Goal: Transaction & Acquisition: Purchase product/service

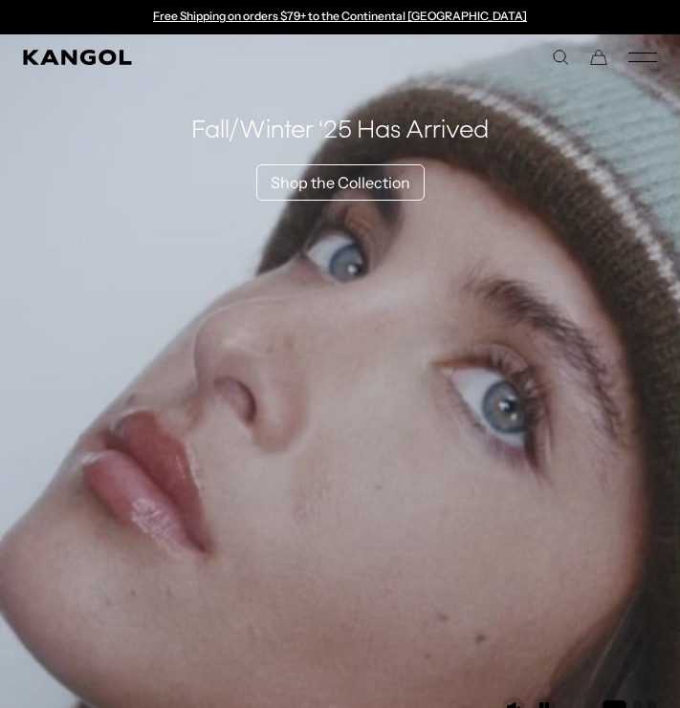
click at [658, 59] on comp-header "Kangol x J.Lindeberg Kangol x J.Lindeberg Men's Shop All Headwear Tops Outerwea…" at bounding box center [340, 57] width 680 height 46
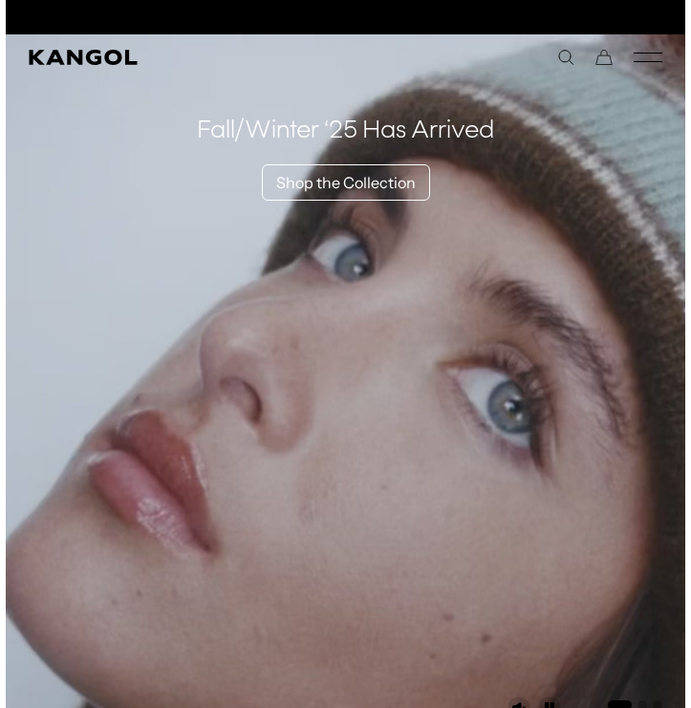
scroll to position [0, 394]
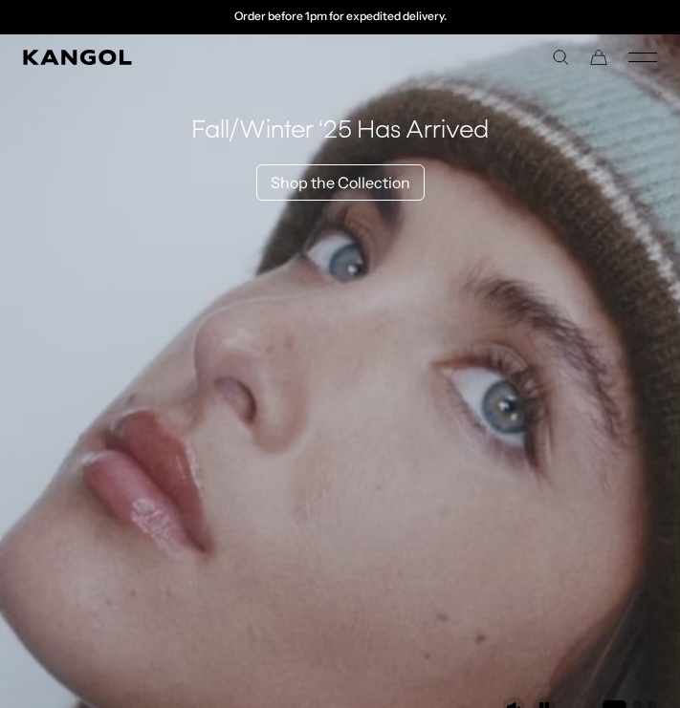
click at [646, 52] on icon "Mobile Menu" at bounding box center [642, 57] width 29 height 17
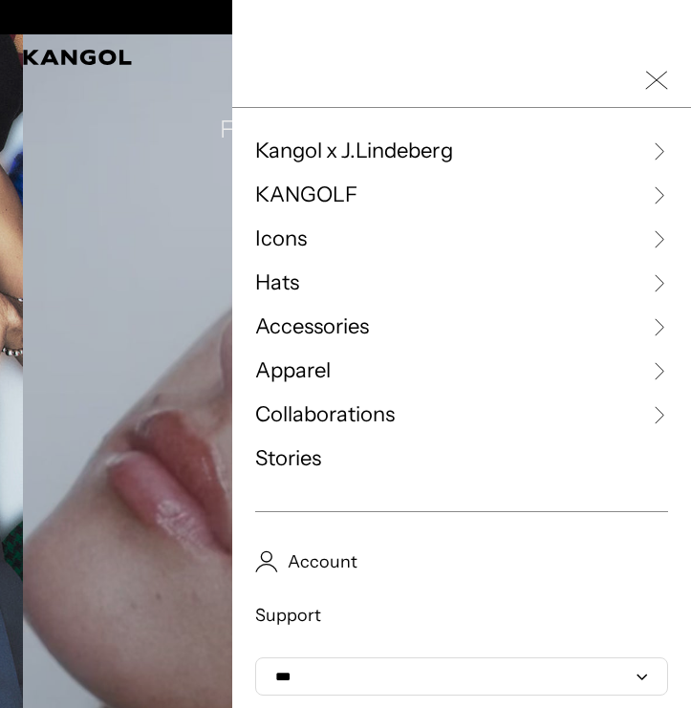
scroll to position [0, 0]
click at [657, 373] on icon at bounding box center [658, 370] width 19 height 19
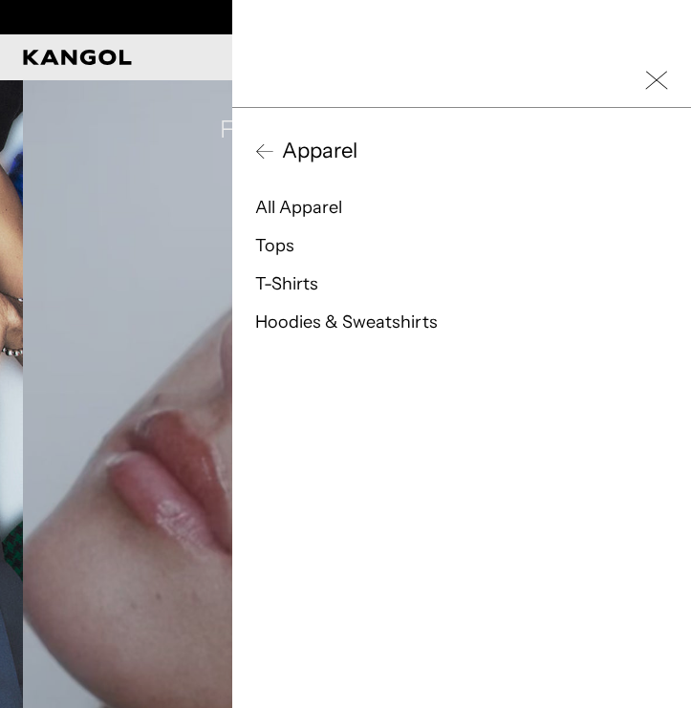
scroll to position [0, 394]
click at [260, 136] on div "Apparel All Apparel Tops T-Shirts Hoodies & Sweatshirts" at bounding box center [461, 413] width 459 height 611
click at [264, 148] on icon at bounding box center [264, 150] width 19 height 19
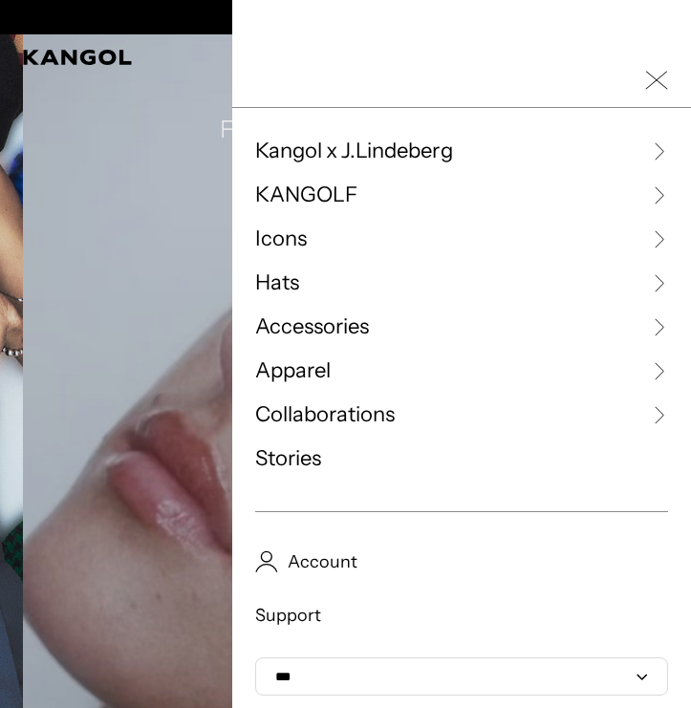
scroll to position [0, 0]
click at [661, 331] on icon at bounding box center [658, 326] width 19 height 19
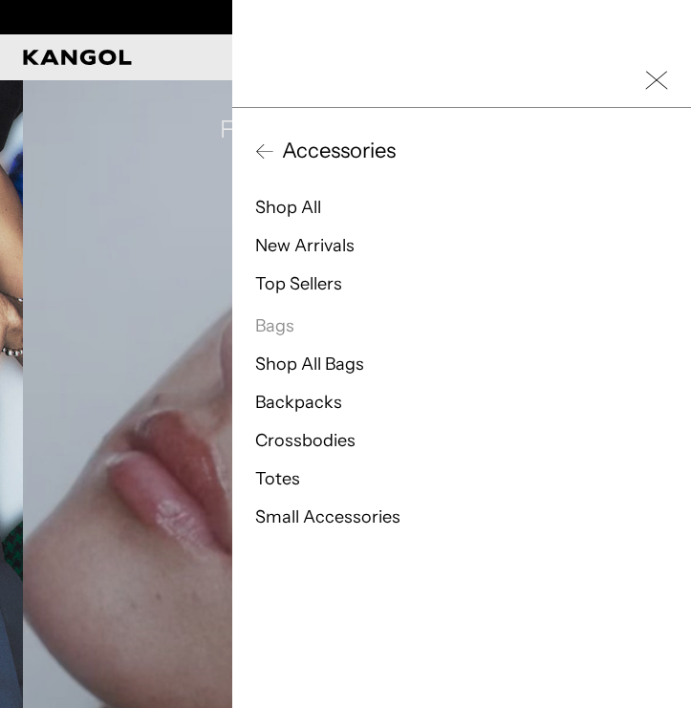
scroll to position [0, 394]
click at [289, 357] on link "Shop All Bags" at bounding box center [309, 364] width 109 height 21
